Goal: Answer question/provide support

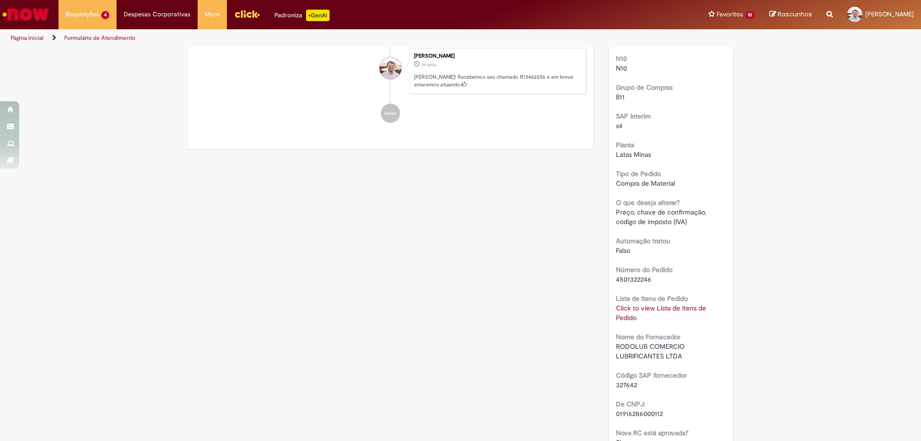
scroll to position [384, 0]
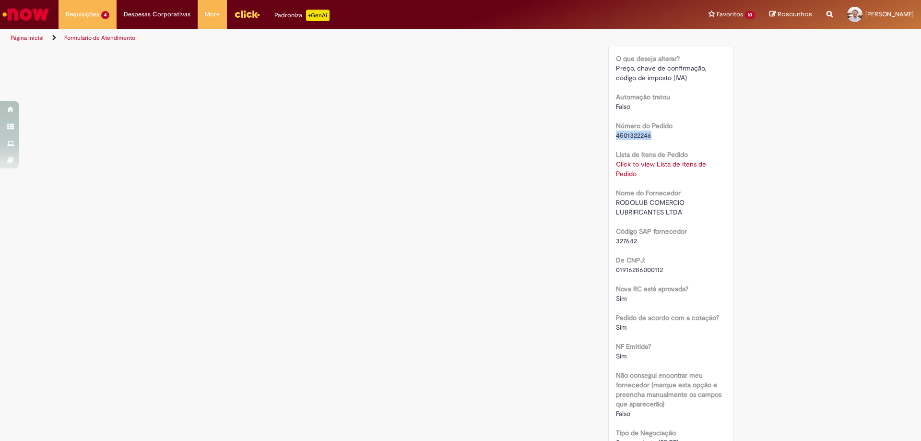
drag, startPoint x: 648, startPoint y: 135, endPoint x: 611, endPoint y: 135, distance: 36.5
click at [611, 135] on div "Número R13462256 Status Em [GEOGRAPHIC_DATA] Criação 3h atrás 3 horas atrás Con…" at bounding box center [671, 172] width 125 height 752
copy span "4501322246"
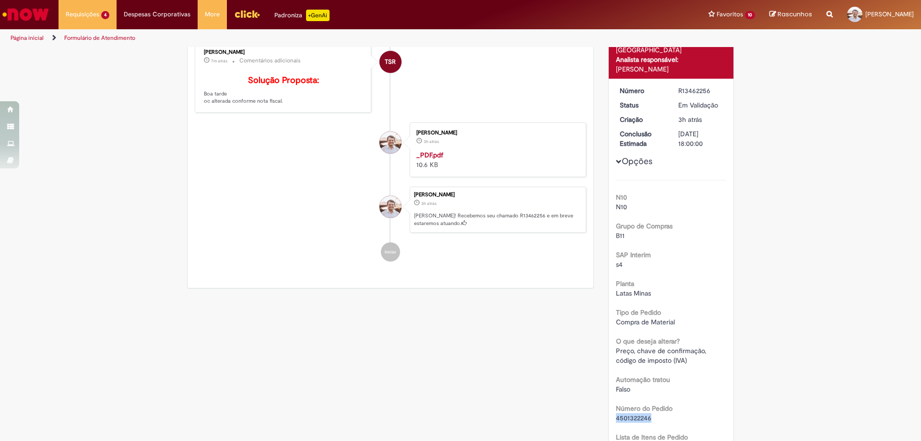
scroll to position [293, 0]
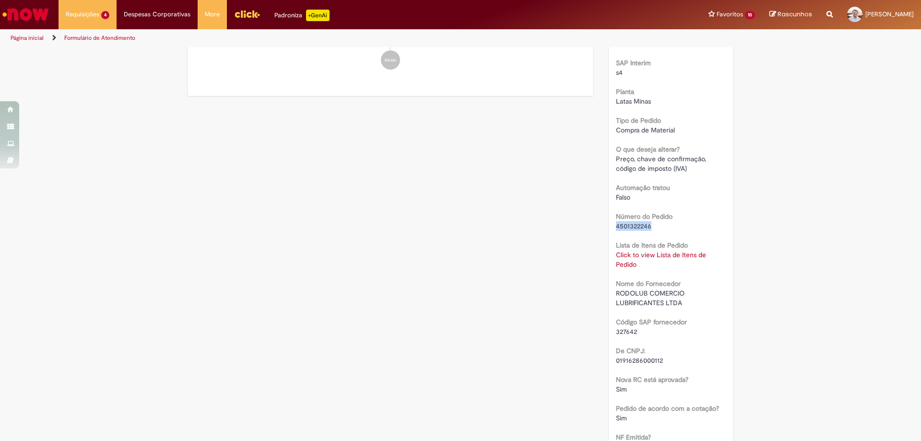
click at [625, 257] on link "Click to view Lista de Itens de Pedido" at bounding box center [661, 259] width 90 height 18
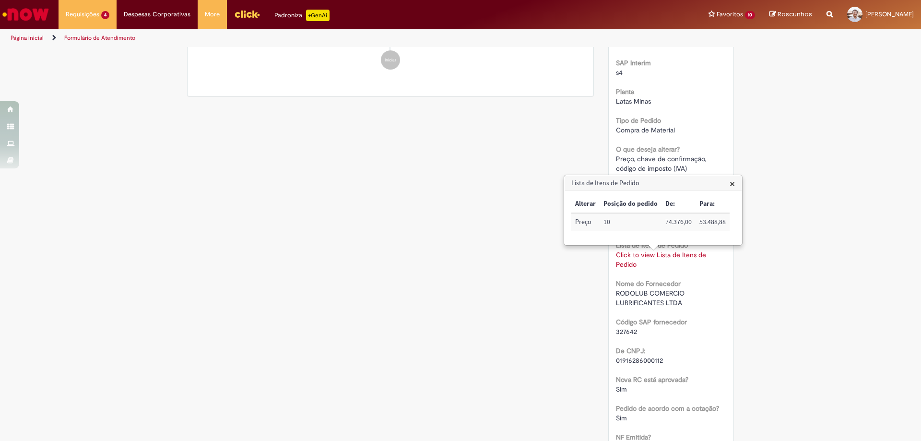
click at [461, 175] on div "Verificar Código de Barras Aguardando Aprovação Aguardando atendimento Em andam…" at bounding box center [460, 242] width 561 height 974
click at [809, 152] on div "Verificar Código de Barras Aguardando Aprovação Aguardando atendimento Em andam…" at bounding box center [460, 242] width 921 height 974
click at [735, 183] on span "×" at bounding box center [732, 183] width 5 height 13
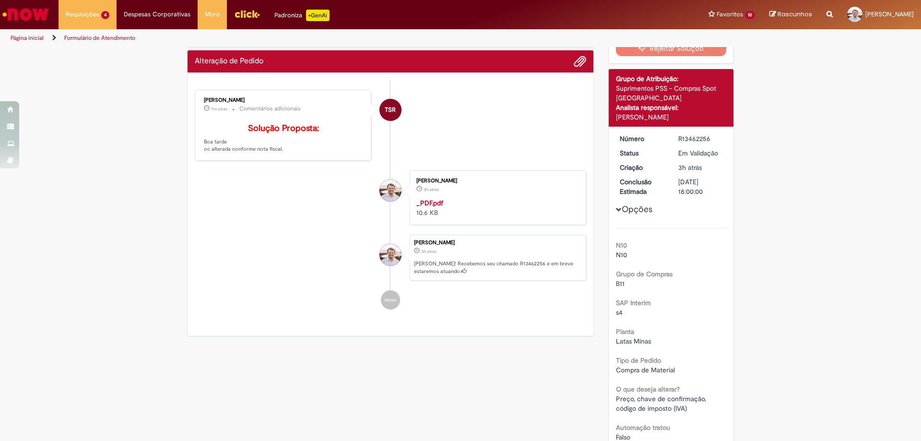
scroll to position [0, 0]
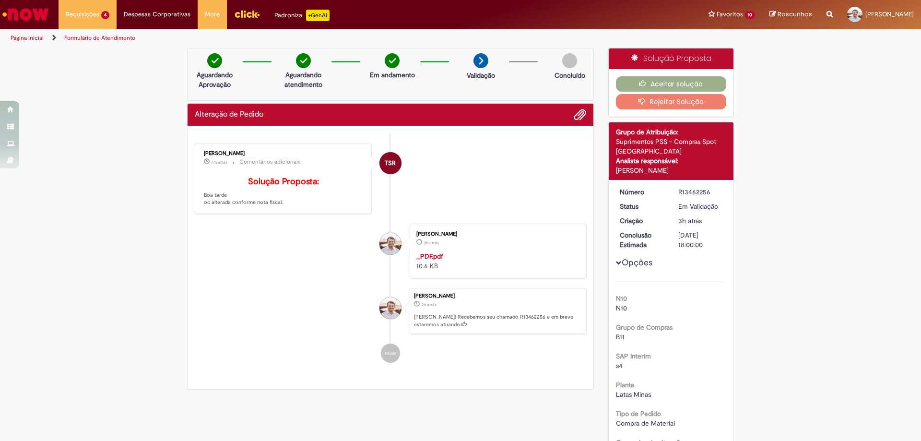
click at [230, 114] on h2 "Alteração de Pedido" at bounding box center [229, 114] width 69 height 9
click at [685, 79] on button "Aceitar solução" at bounding box center [671, 83] width 111 height 15
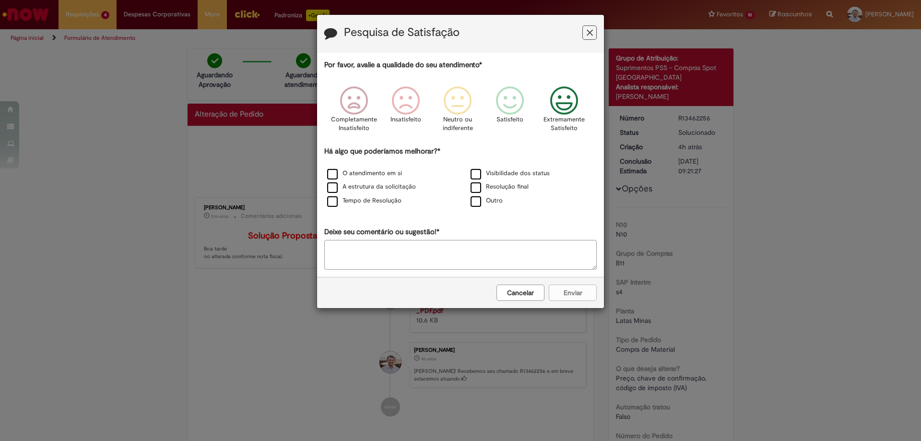
click at [571, 104] on icon "Feedback" at bounding box center [564, 100] width 36 height 29
click at [337, 202] on label "Tempo de Resolução" at bounding box center [364, 200] width 74 height 9
click at [581, 296] on button "Enviar" at bounding box center [573, 293] width 48 height 16
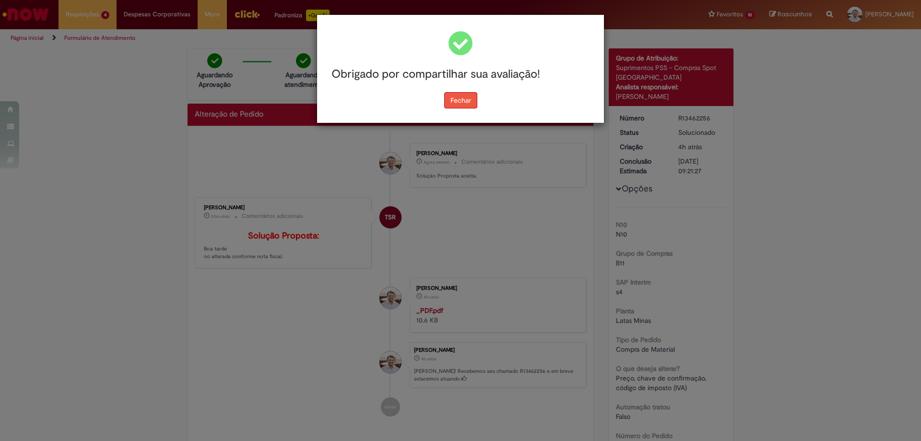
click at [454, 98] on button "Fechar" at bounding box center [460, 100] width 33 height 16
